Goal: Information Seeking & Learning: Learn about a topic

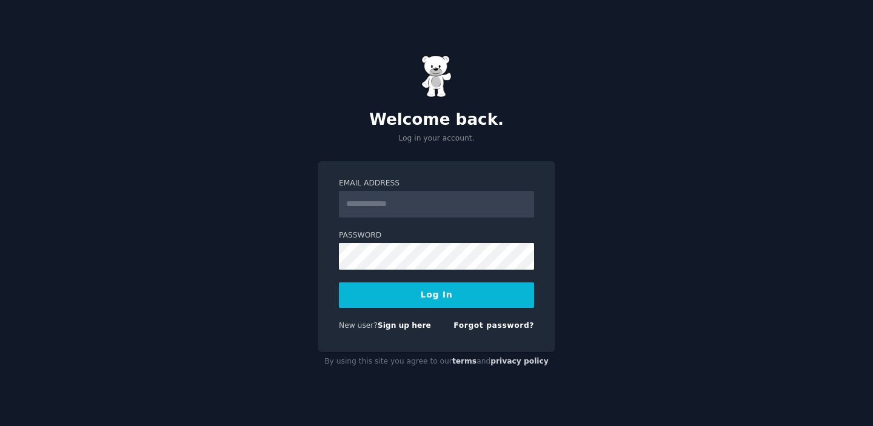
click at [364, 206] on input "Email Address" at bounding box center [436, 204] width 195 height 27
type input "**********"
click at [414, 305] on button "Log In" at bounding box center [436, 294] width 195 height 25
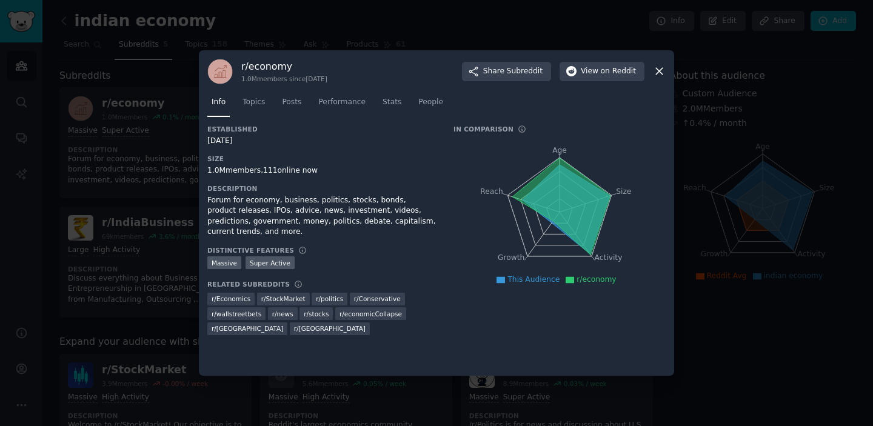
click at [655, 65] on icon at bounding box center [659, 71] width 13 height 13
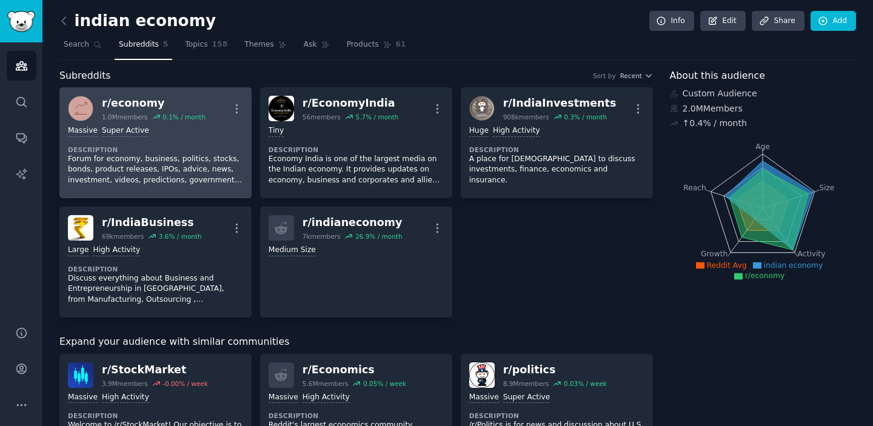
click at [150, 161] on p "Forum for economy, business, politics, stocks, bonds, product releases, IPOs, a…" at bounding box center [155, 170] width 175 height 32
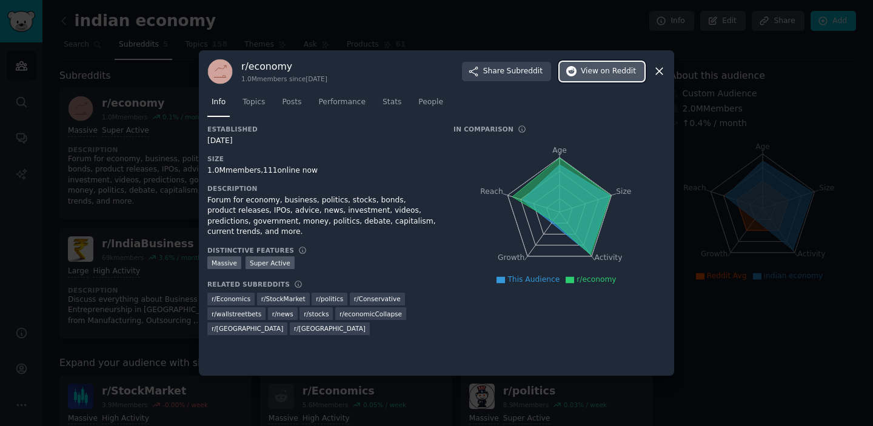
click at [623, 70] on span "on Reddit" at bounding box center [618, 71] width 35 height 11
click at [583, 279] on span "r/economy" at bounding box center [596, 279] width 39 height 8
click at [269, 104] on link "Topics" at bounding box center [253, 105] width 31 height 25
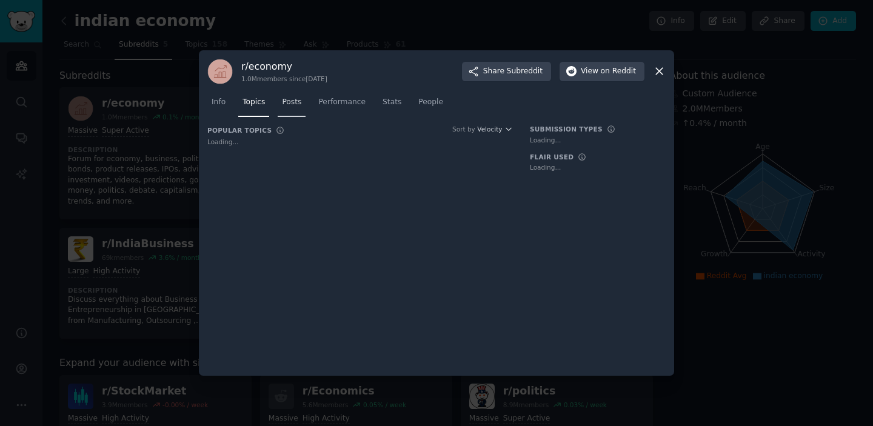
click at [296, 104] on span "Posts" at bounding box center [291, 102] width 19 height 11
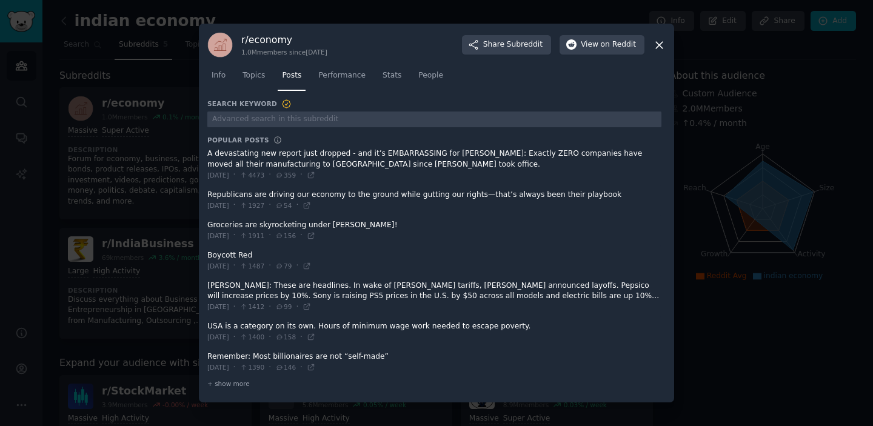
click at [660, 39] on icon at bounding box center [659, 45] width 13 height 13
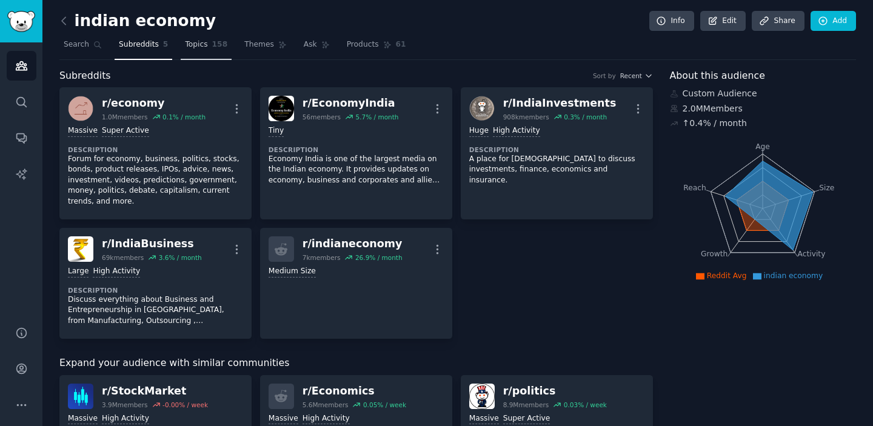
click at [206, 54] on link "Topics 158" at bounding box center [206, 47] width 51 height 25
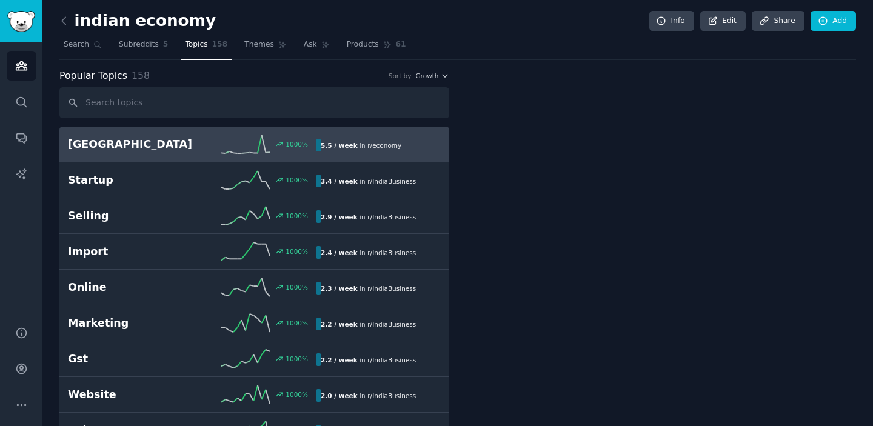
click at [206, 54] on link "Topics 158" at bounding box center [206, 47] width 51 height 25
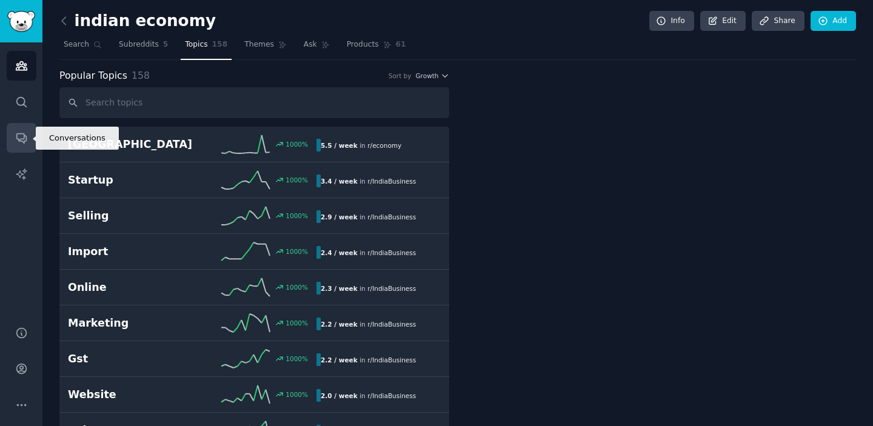
click at [21, 139] on icon "Sidebar" at bounding box center [21, 139] width 10 height 10
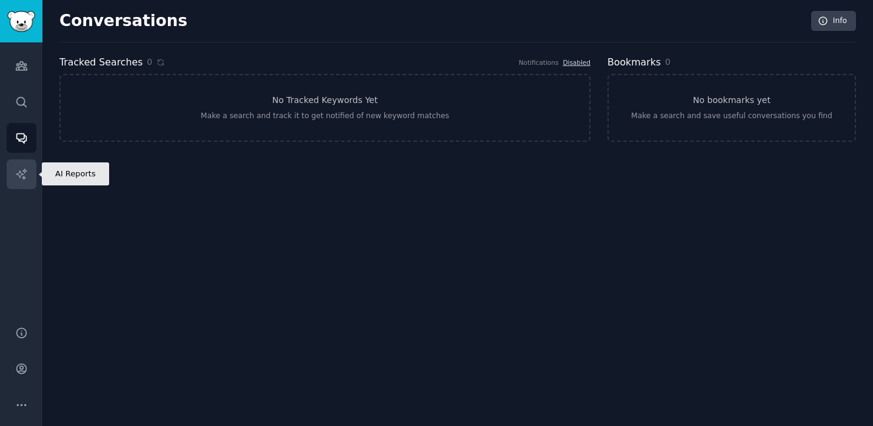
click at [16, 186] on link "AI Reports" at bounding box center [22, 174] width 30 height 30
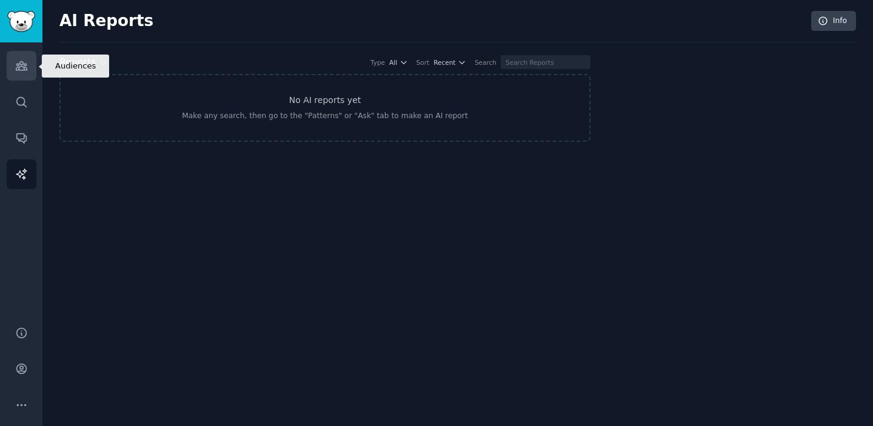
click at [33, 73] on link "Audiences" at bounding box center [22, 66] width 30 height 30
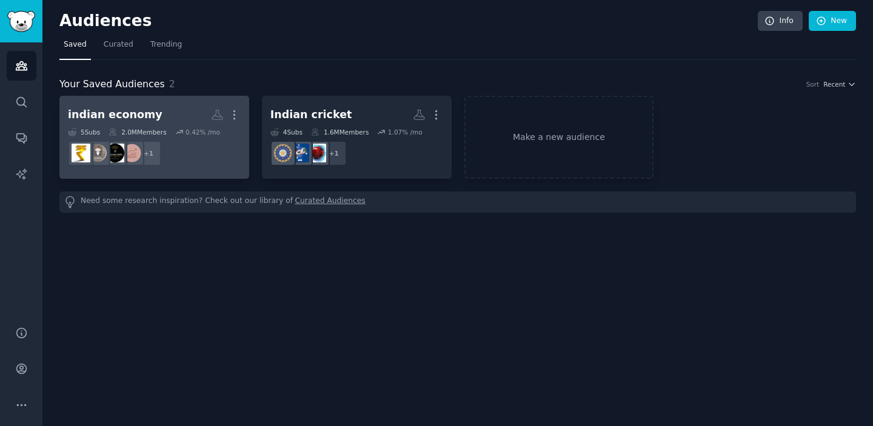
click at [176, 117] on h2 "indian economy More" at bounding box center [154, 114] width 173 height 21
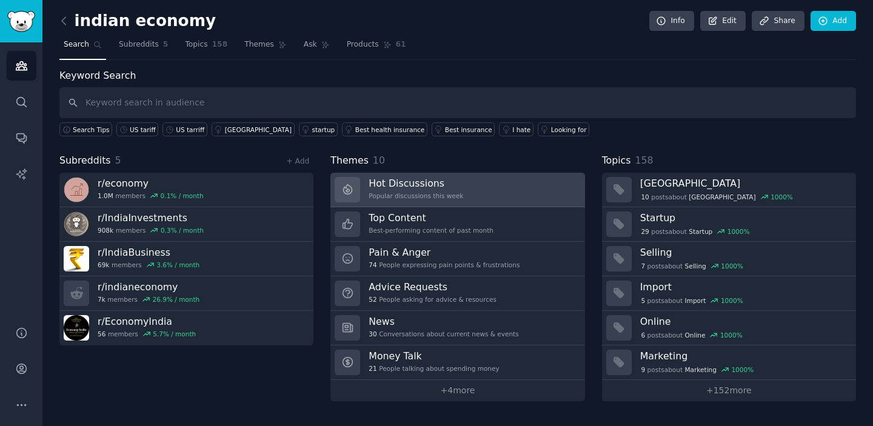
click at [433, 190] on div "Hot Discussions Popular discussions this week" at bounding box center [416, 189] width 95 height 25
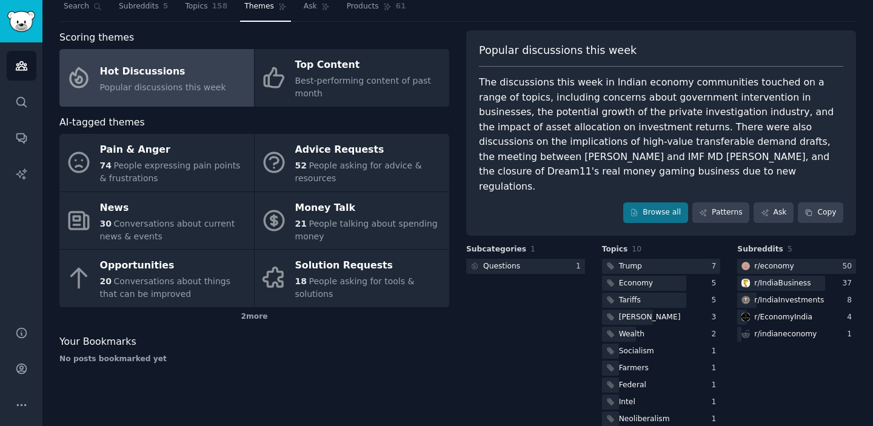
scroll to position [43, 0]
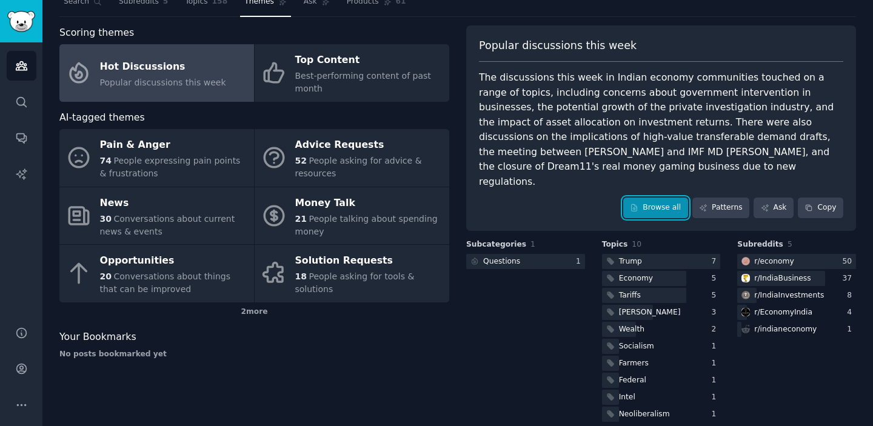
click at [668, 198] on link "Browse all" at bounding box center [655, 208] width 65 height 21
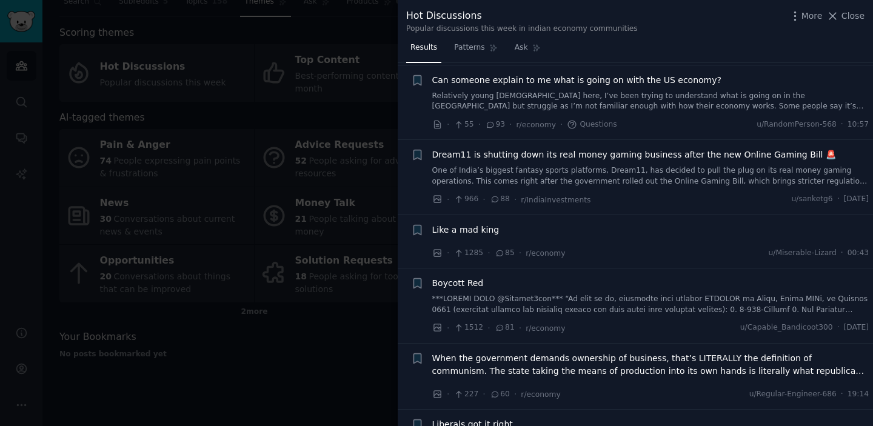
scroll to position [87, 0]
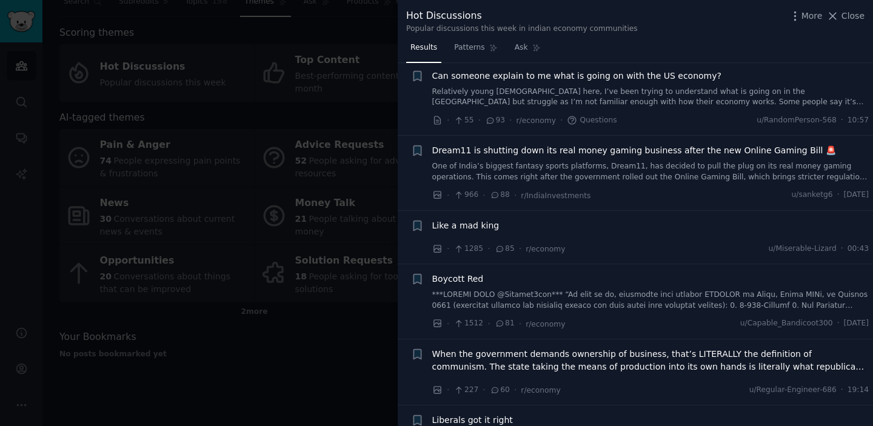
click at [656, 92] on link "Relatively young Canadian here, I’ve been trying to understand what is going on…" at bounding box center [650, 97] width 437 height 21
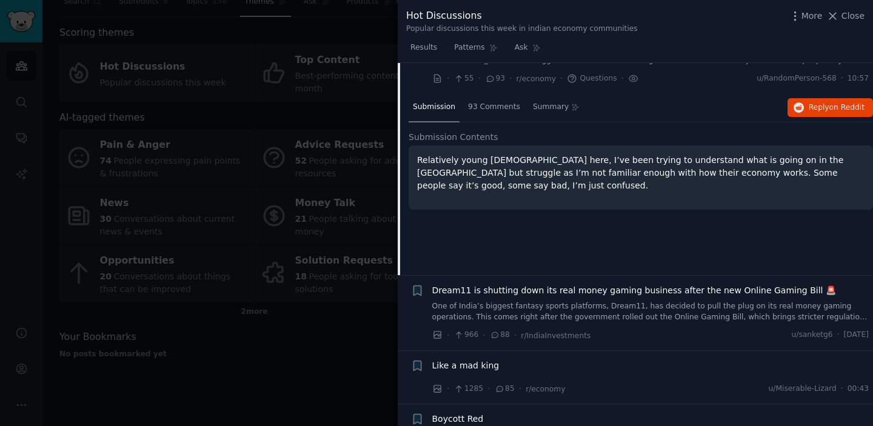
scroll to position [123, 0]
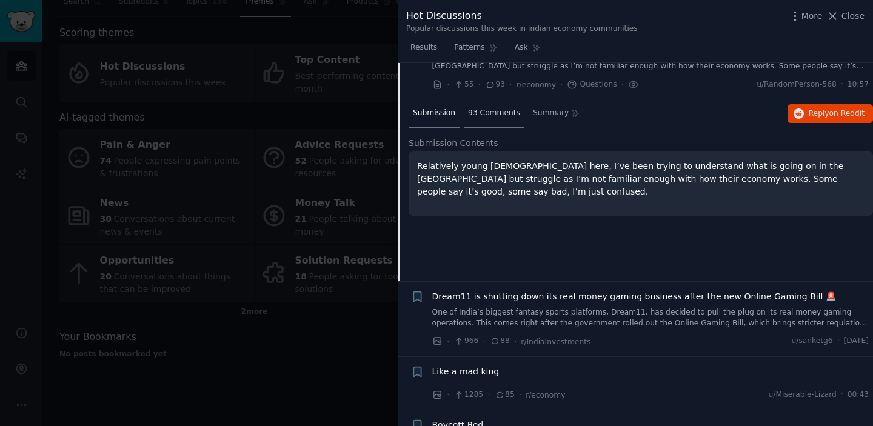
click at [511, 116] on span "93 Comments" at bounding box center [494, 113] width 52 height 11
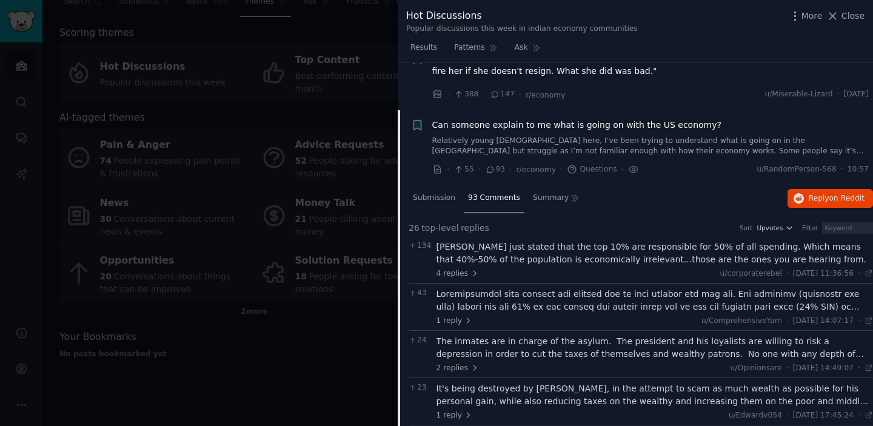
scroll to position [0, 0]
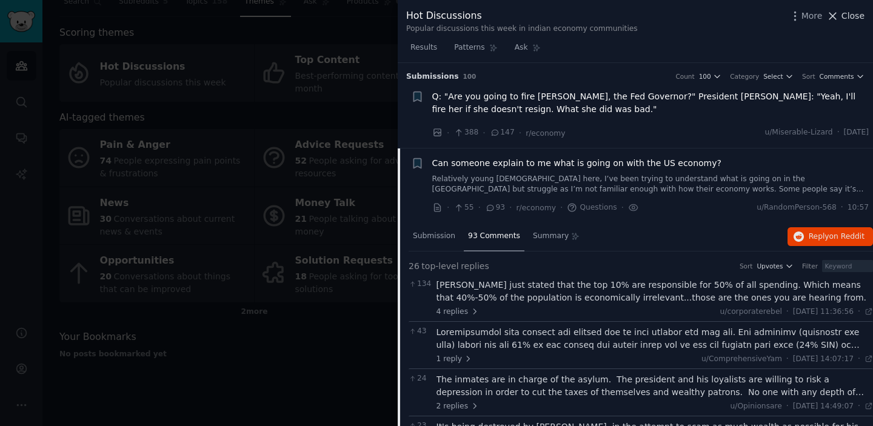
click at [832, 15] on icon at bounding box center [833, 16] width 7 height 7
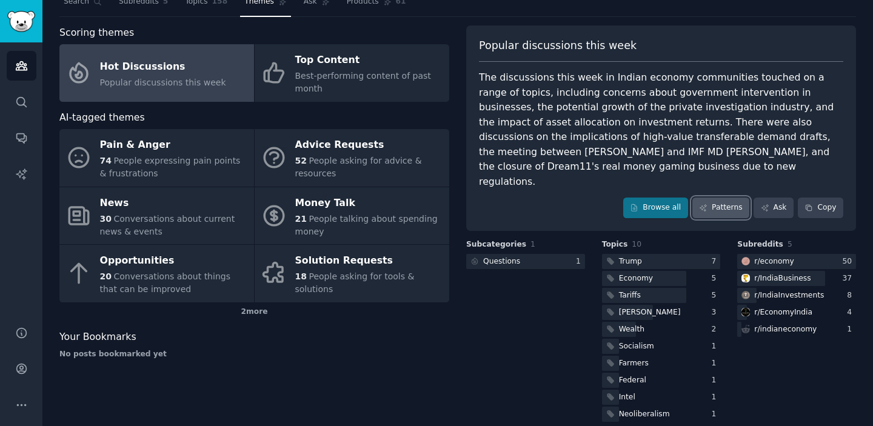
click at [732, 198] on link "Patterns" at bounding box center [720, 208] width 57 height 21
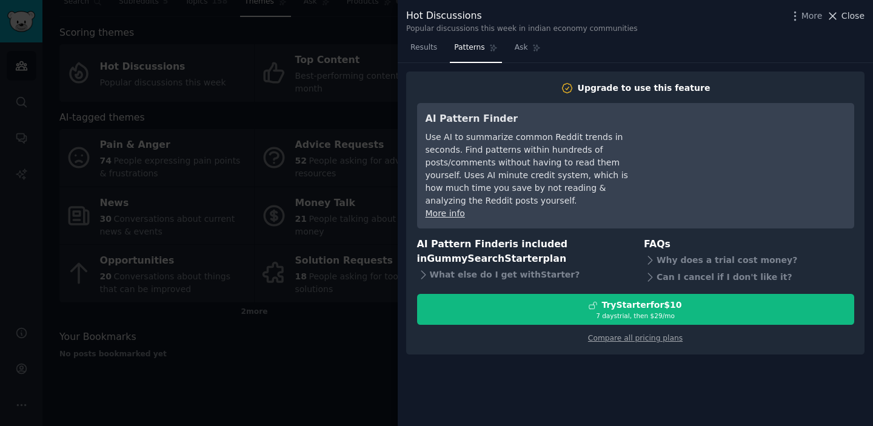
click at [829, 15] on icon at bounding box center [832, 16] width 13 height 13
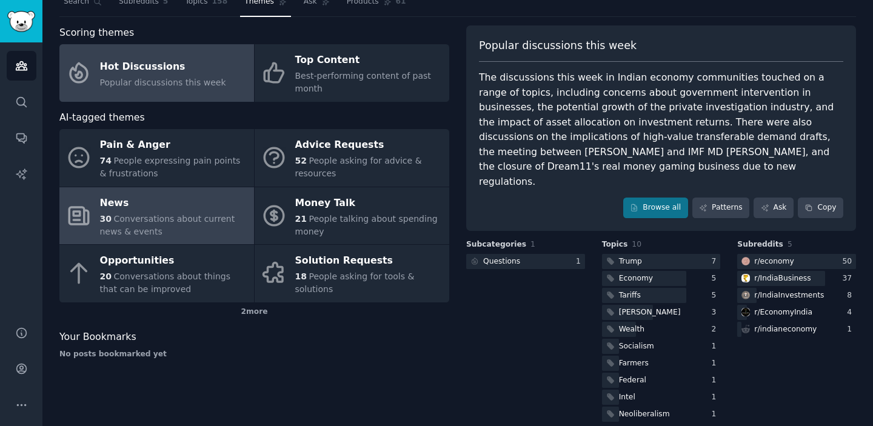
click at [202, 218] on span "Conversations about current news & events" at bounding box center [167, 225] width 135 height 22
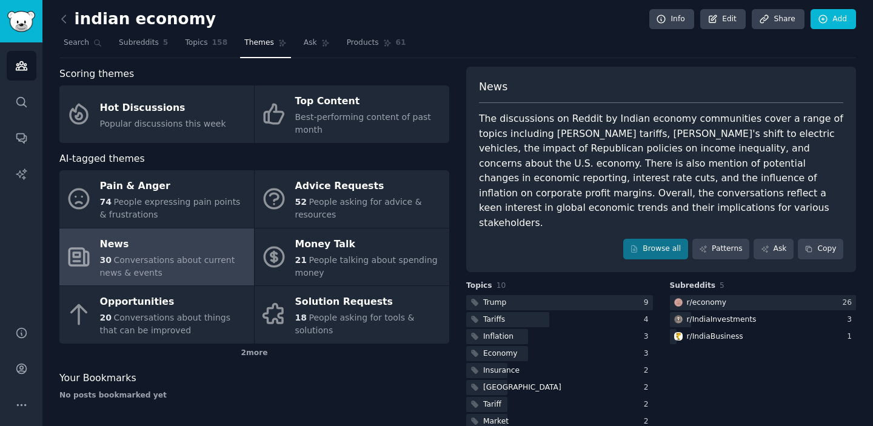
scroll to position [43, 0]
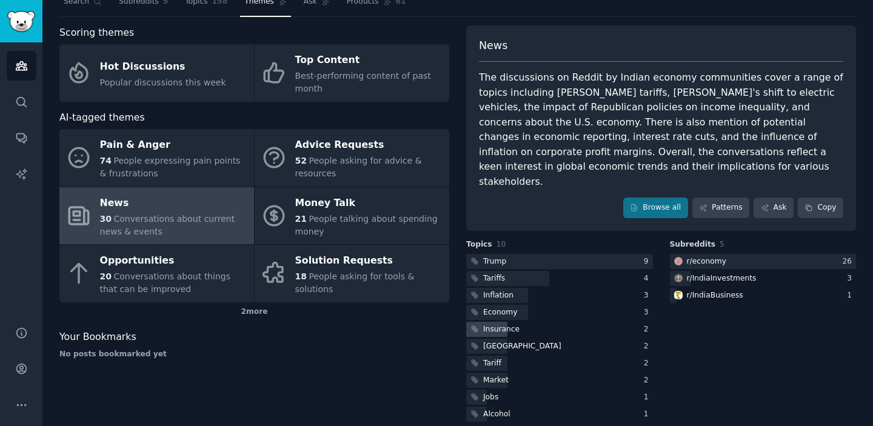
click at [507, 324] on div "Insurance" at bounding box center [501, 329] width 36 height 11
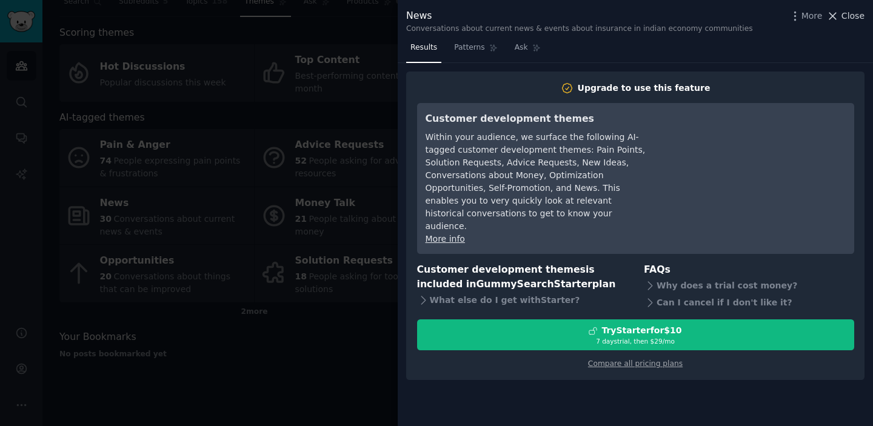
click at [832, 13] on icon at bounding box center [833, 16] width 7 height 7
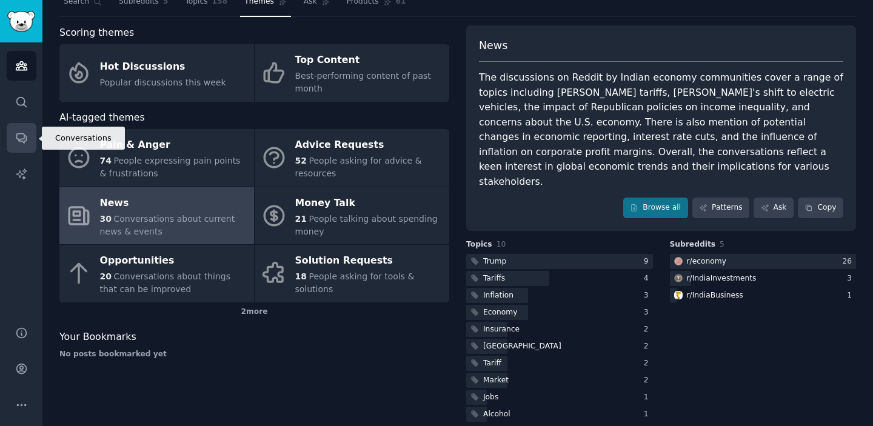
click at [24, 129] on link "Conversations" at bounding box center [22, 138] width 30 height 30
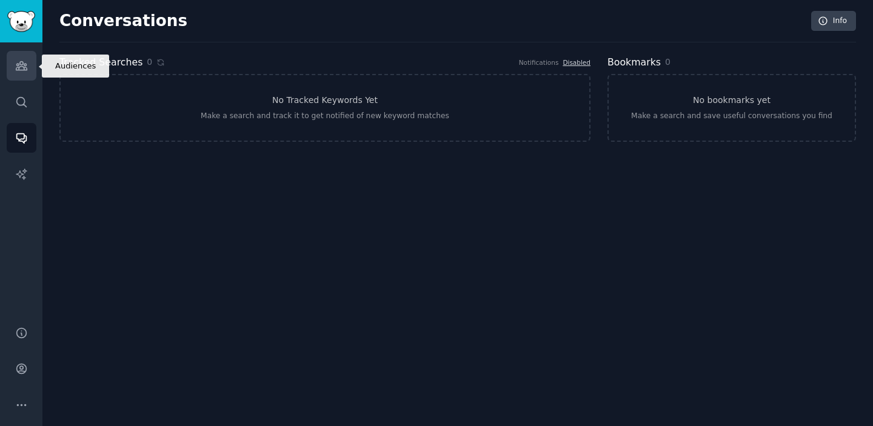
click at [19, 70] on icon "Sidebar" at bounding box center [21, 66] width 11 height 8
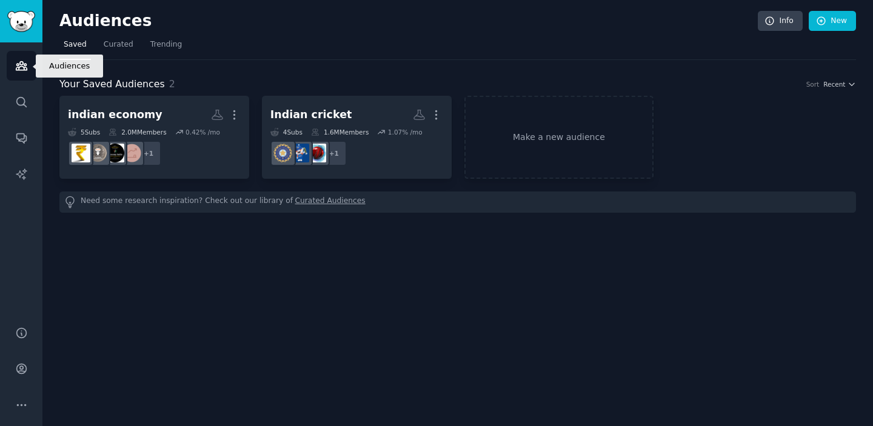
click at [19, 70] on icon "Sidebar" at bounding box center [21, 66] width 11 height 8
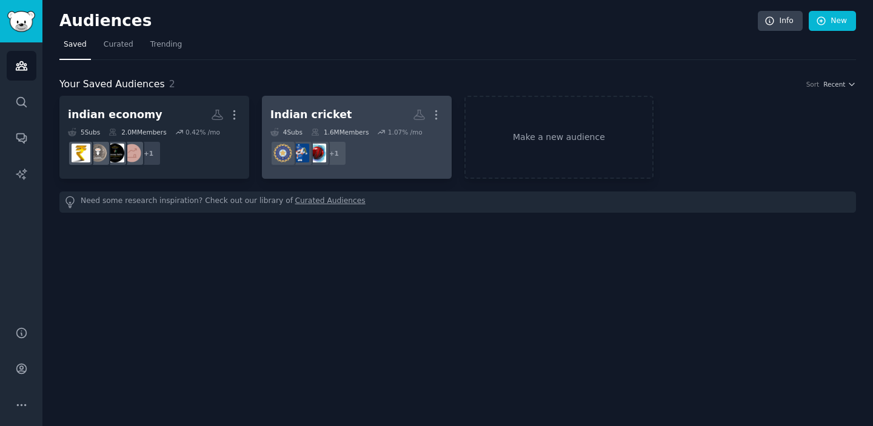
click at [292, 124] on h2 "Indian cricket More" at bounding box center [356, 114] width 173 height 21
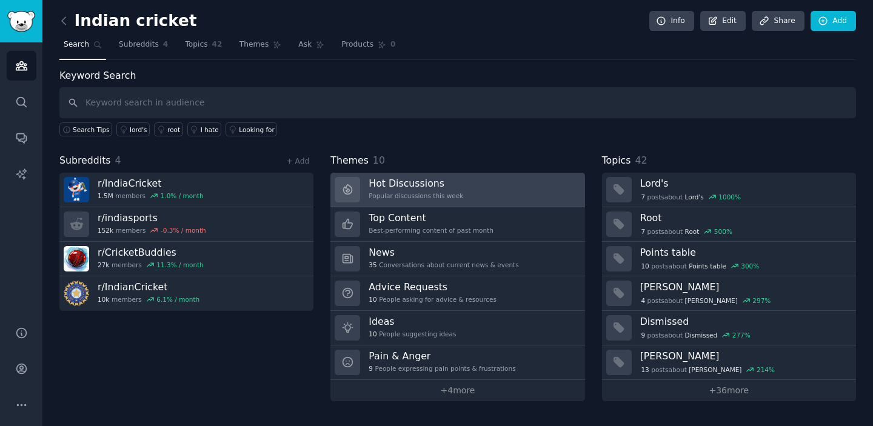
click at [399, 198] on div "Popular discussions this week" at bounding box center [416, 196] width 95 height 8
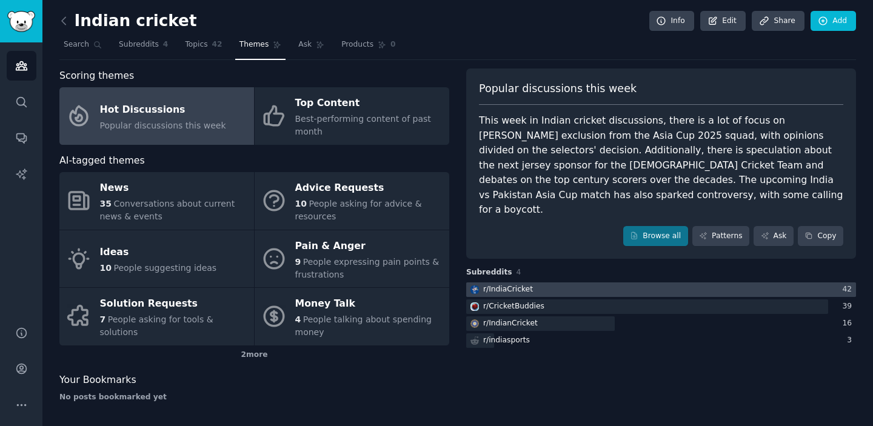
click at [558, 282] on div at bounding box center [661, 289] width 390 height 15
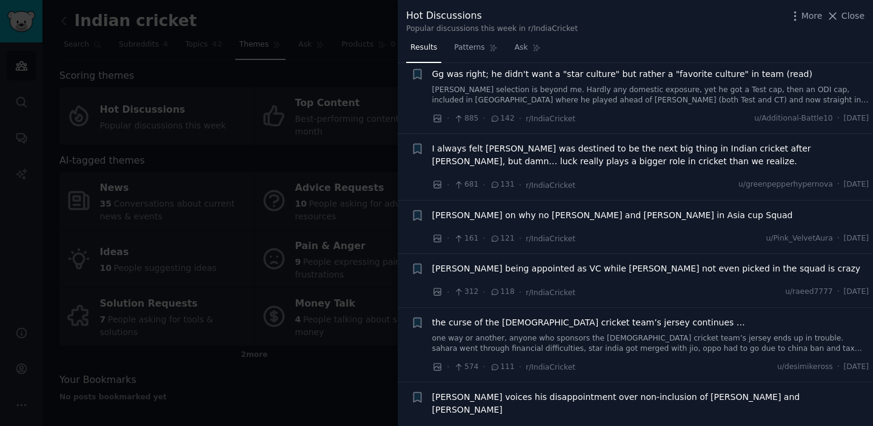
scroll to position [361, 0]
